Goal: Find specific page/section: Find specific page/section

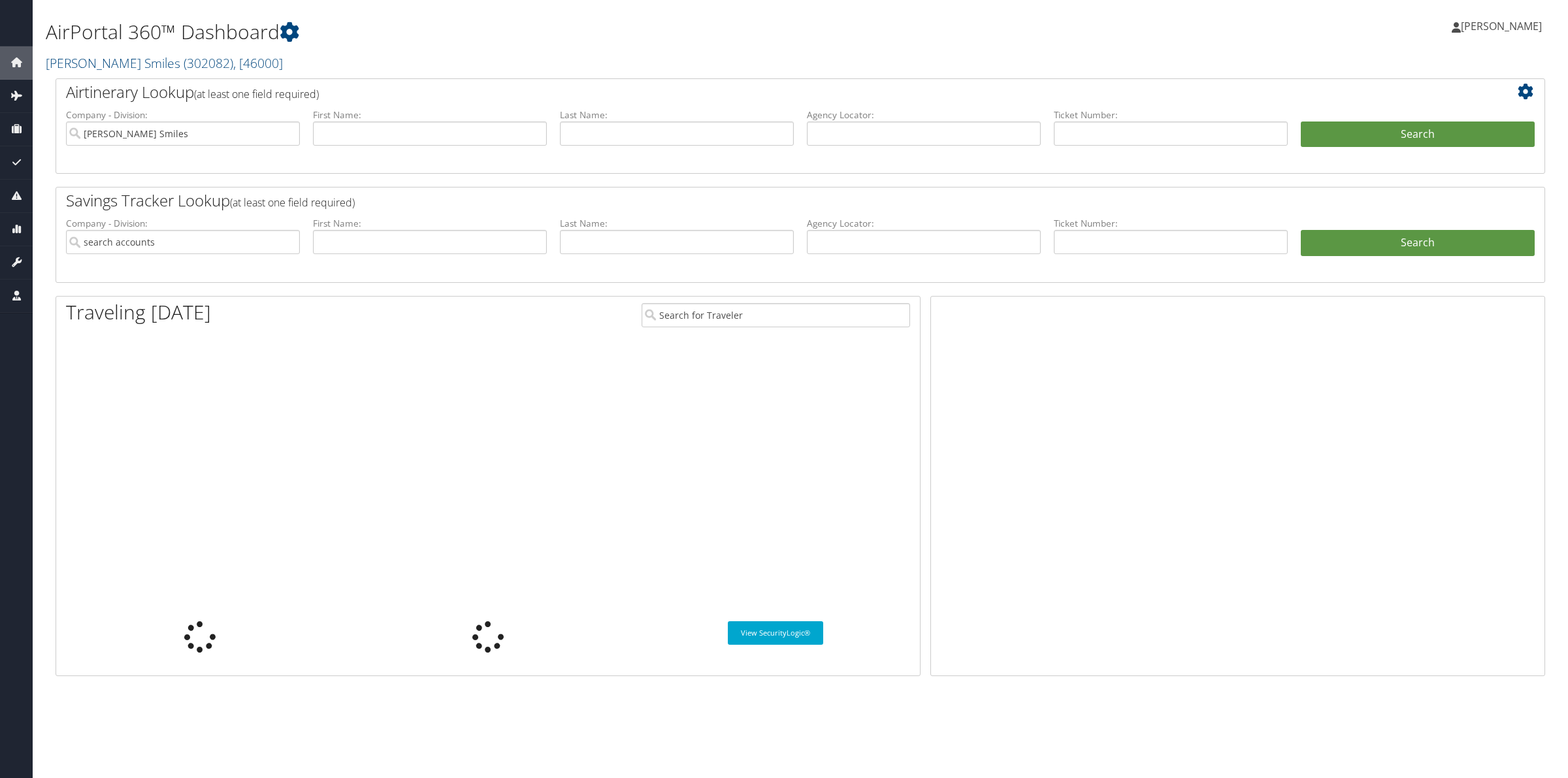
type input "[PERSON_NAME] Smiles"
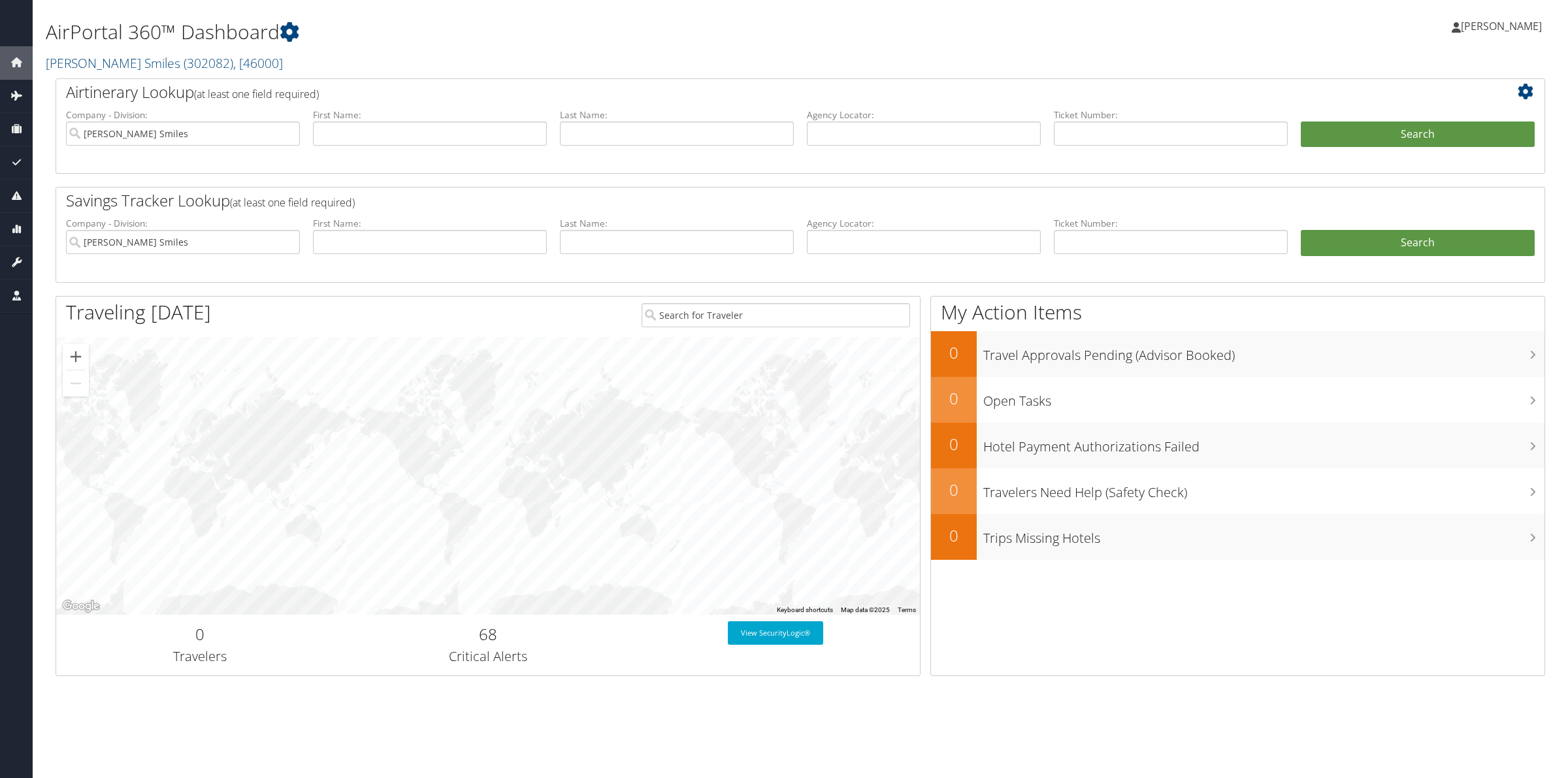
click at [744, 746] on div "AirPortal 360™ Dashboard [PERSON_NAME] Smiles ( 302082 ) , [ 46000 ] [PERSON_NA…" at bounding box center [800, 389] width 1535 height 778
click at [183, 58] on span "( 302082 )" at bounding box center [208, 62] width 49 height 18
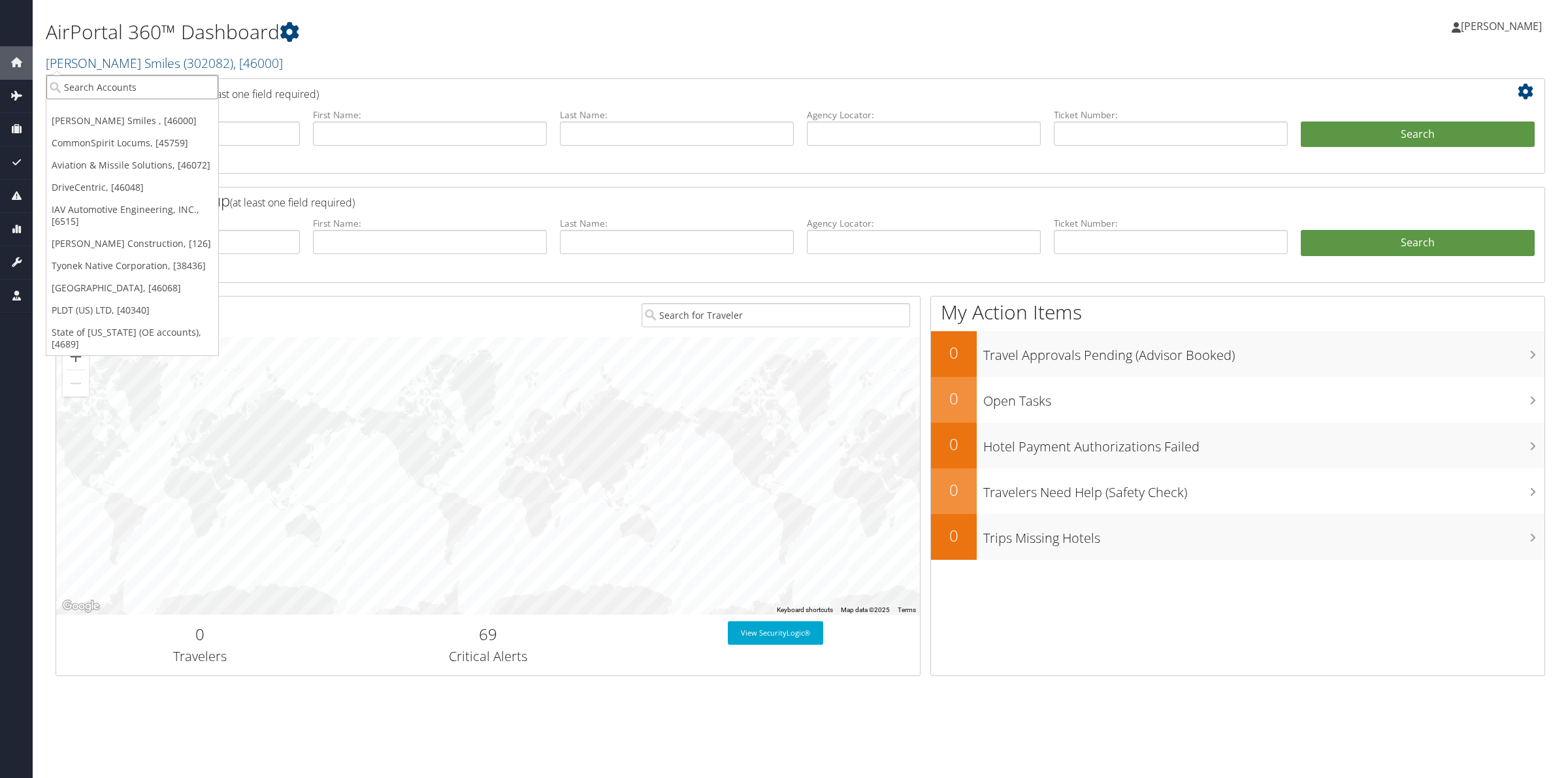
click at [92, 90] on input "search" at bounding box center [132, 87] width 172 height 25
type input "N.S."
